Goal: Information Seeking & Learning: Learn about a topic

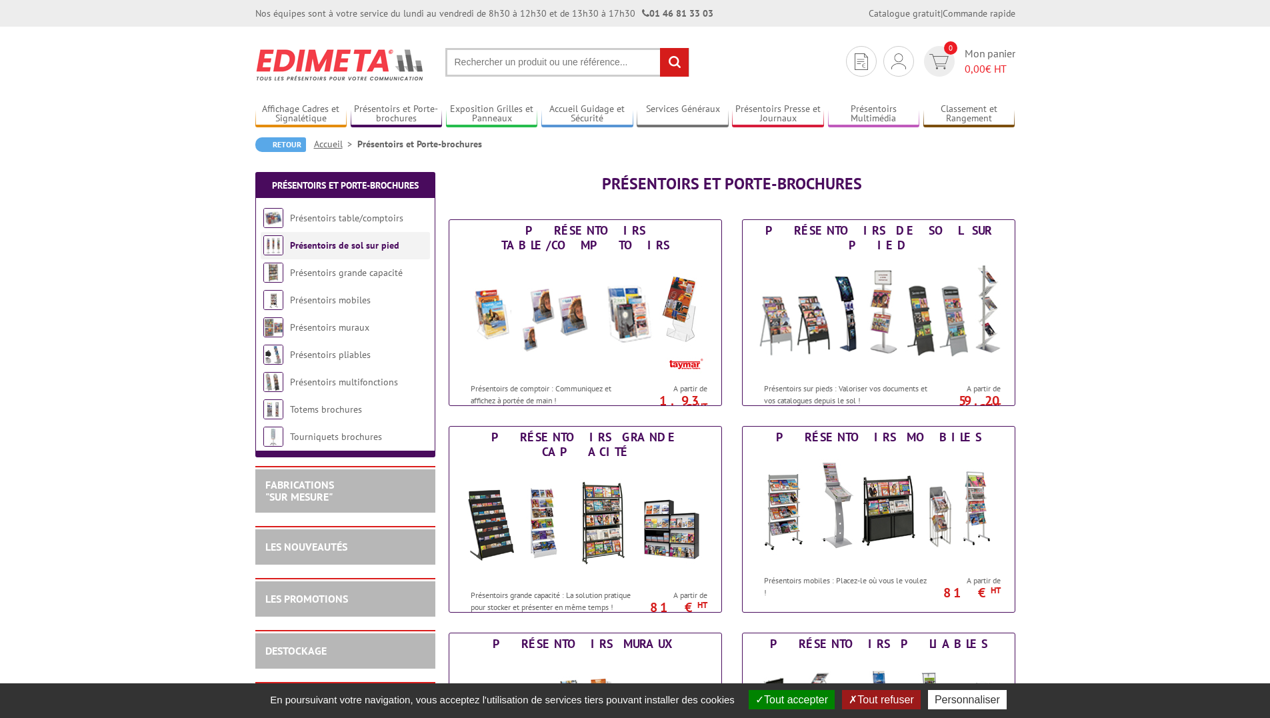
click at [344, 245] on link "Présentoirs de sol sur pied" at bounding box center [344, 245] width 109 height 12
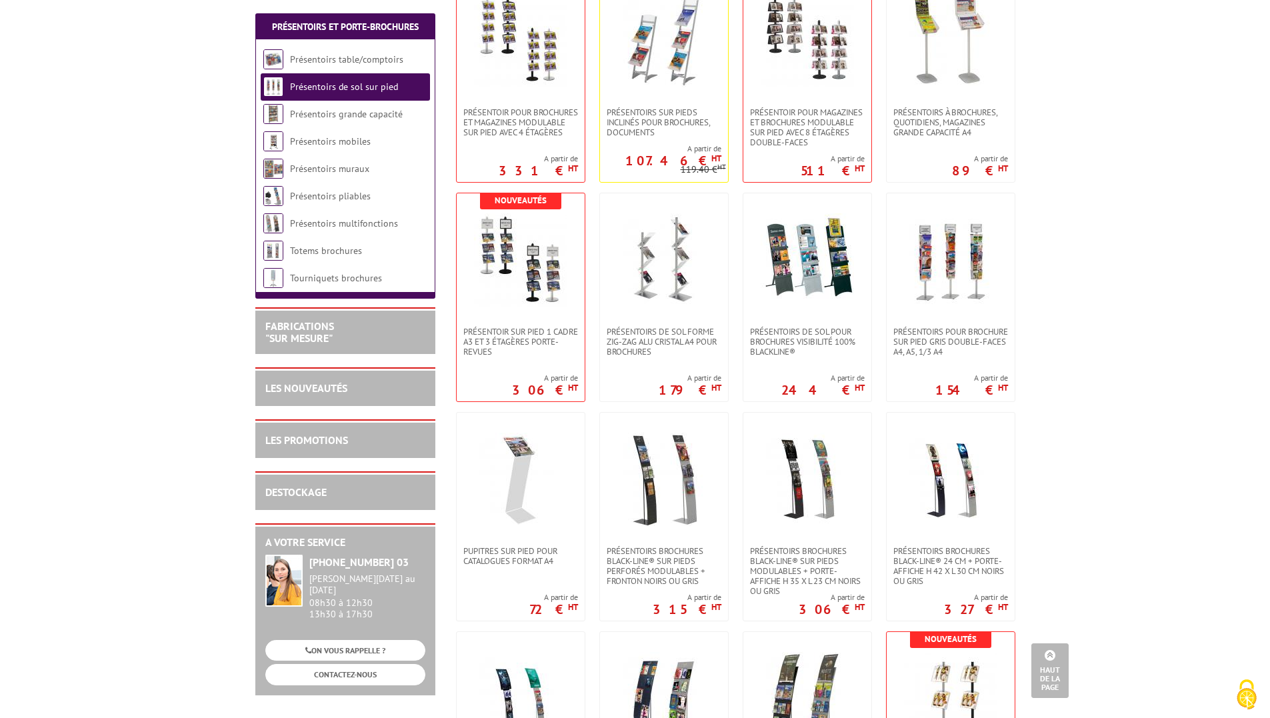
scroll to position [1000, 0]
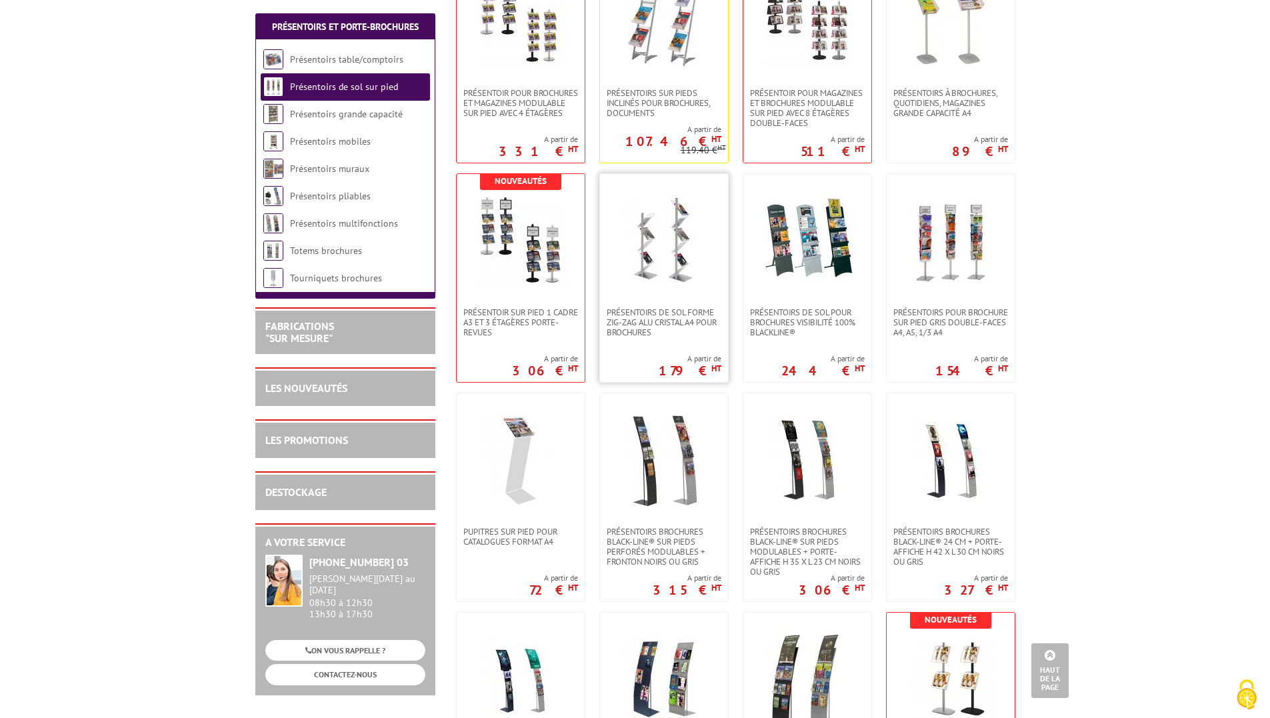
click at [698, 267] on img at bounding box center [663, 240] width 93 height 93
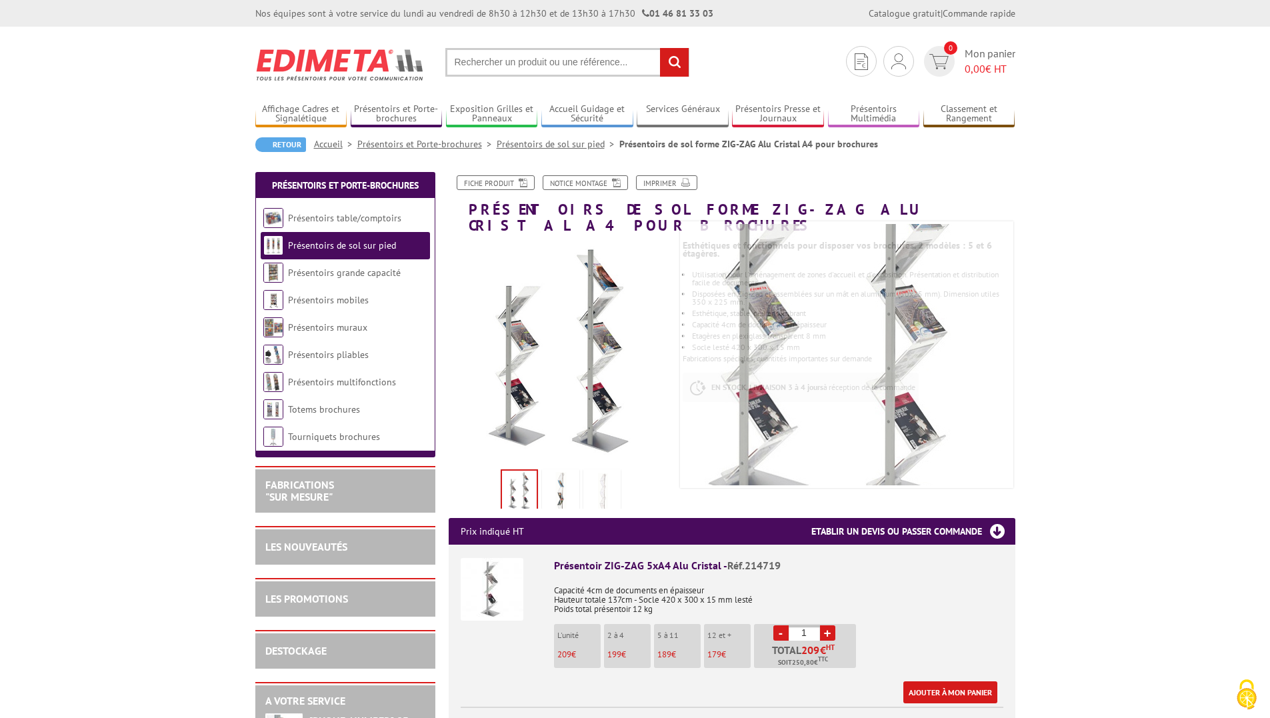
click at [607, 473] on img at bounding box center [602, 492] width 32 height 41
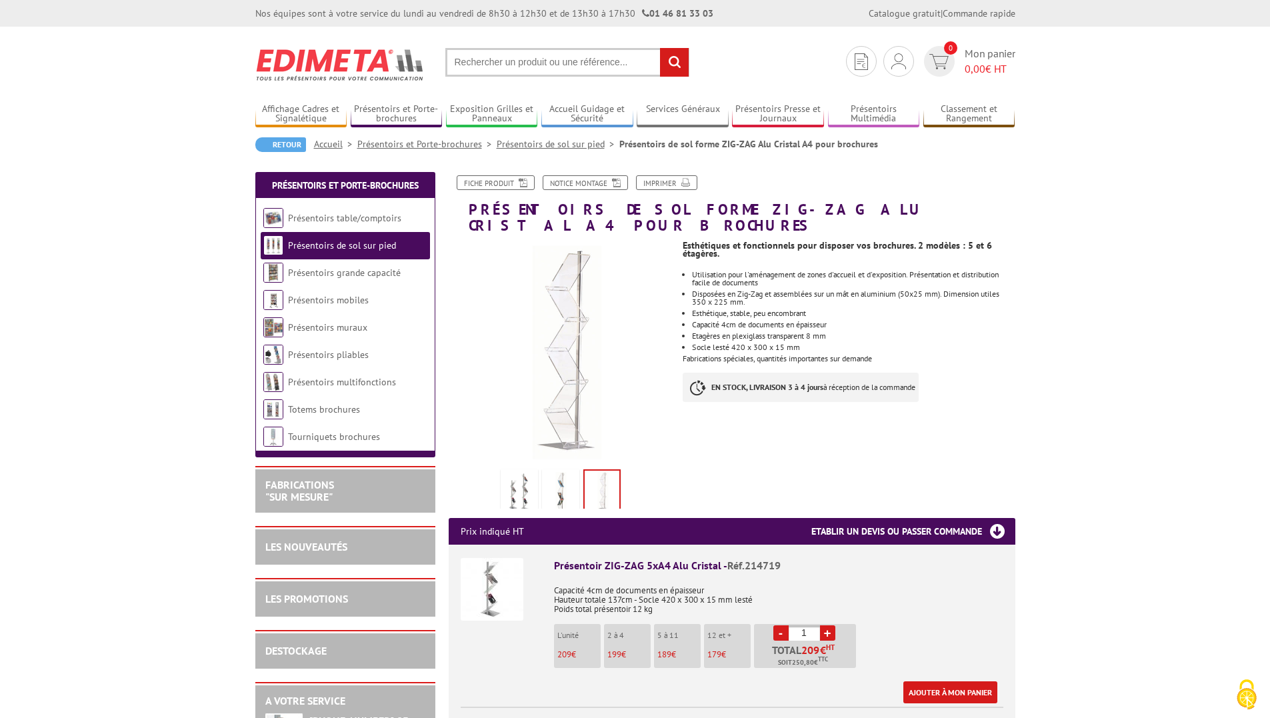
click at [569, 472] on img at bounding box center [561, 492] width 32 height 41
click at [598, 481] on img at bounding box center [602, 492] width 32 height 41
